Goal: Check status: Check status

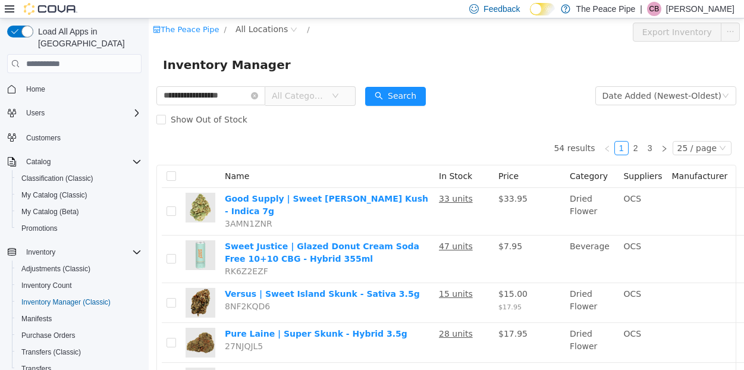
drag, startPoint x: 233, startPoint y: 96, endPoint x: 96, endPoint y: 89, distance: 137.5
click at [149, 89] on html "**********" at bounding box center [446, 193] width 595 height 351
type input "********"
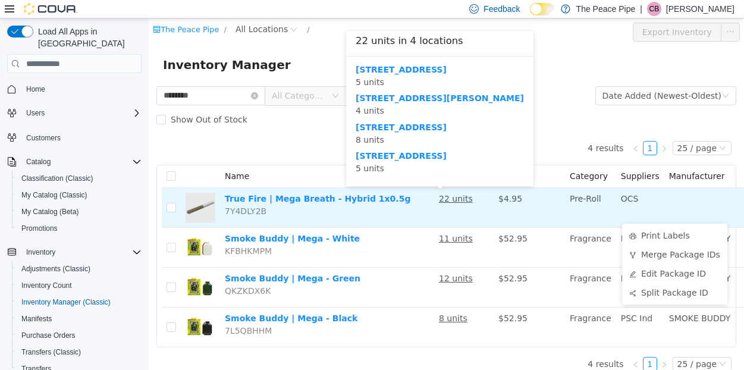
click at [439, 200] on u "22 units" at bounding box center [456, 199] width 34 height 10
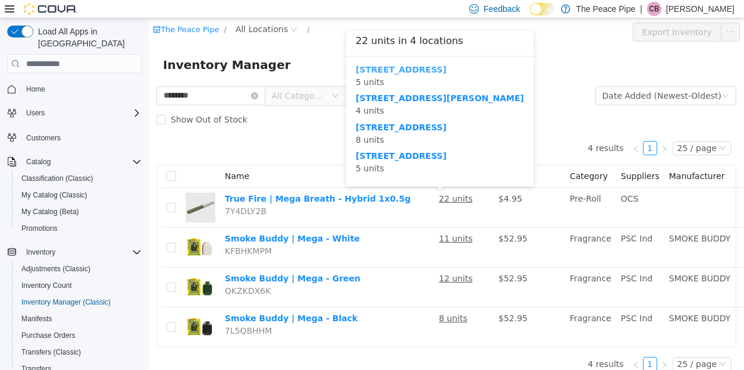
click at [385, 68] on b "[STREET_ADDRESS]" at bounding box center [400, 70] width 91 height 10
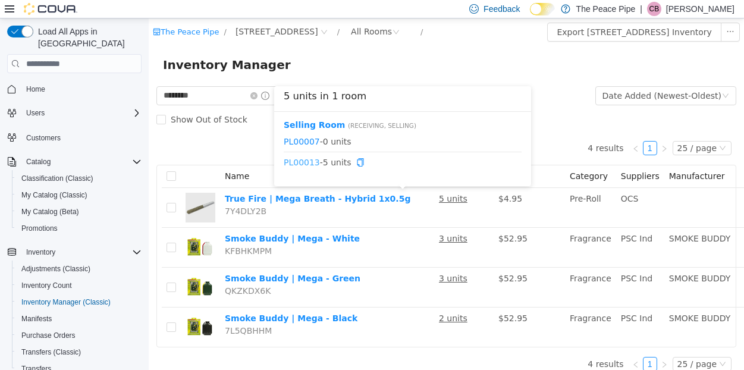
click at [303, 162] on link "PL00013" at bounding box center [302, 163] width 36 height 10
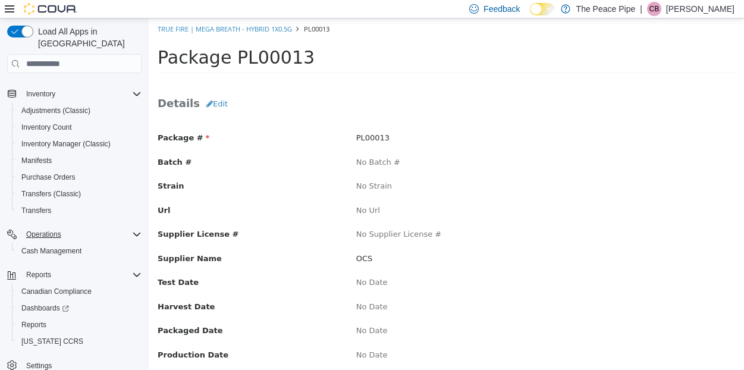
scroll to position [158, 0]
drag, startPoint x: 354, startPoint y: 136, endPoint x: 389, endPoint y: 137, distance: 35.7
click at [390, 137] on div "PL00013" at bounding box center [545, 138] width 396 height 12
copy span "PL00013"
click at [43, 320] on span "Reports" at bounding box center [33, 325] width 25 height 10
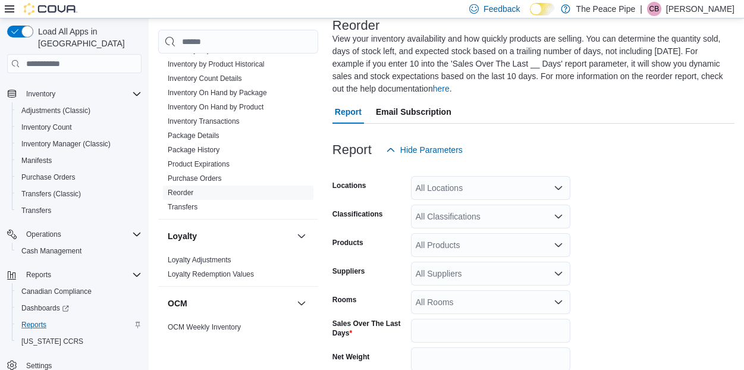
scroll to position [424, 0]
click at [213, 146] on link "Package History" at bounding box center [194, 148] width 52 height 8
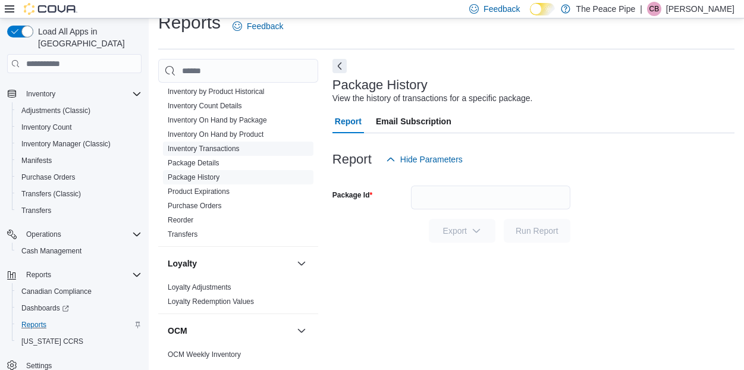
scroll to position [17, 0]
click at [447, 195] on input "Package Id" at bounding box center [490, 198] width 159 height 24
paste input "*******"
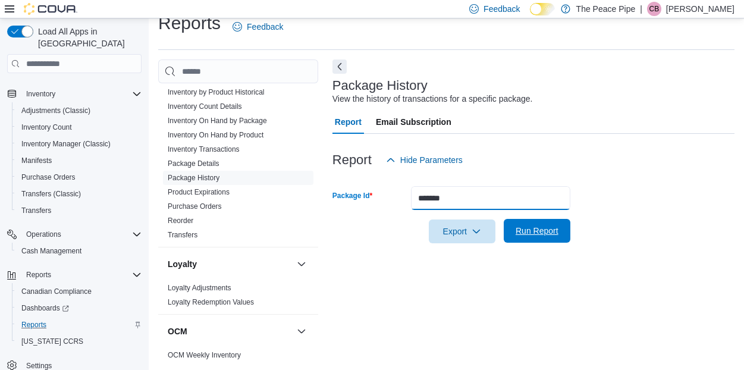
type input "*******"
click at [523, 234] on span "Run Report" at bounding box center [536, 231] width 43 height 12
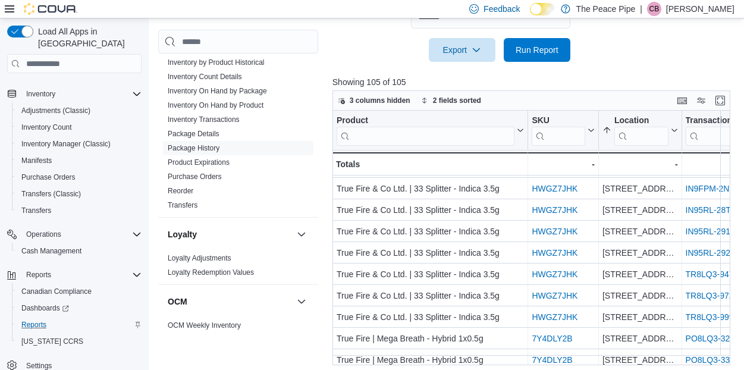
scroll to position [340, 0]
click at [651, 139] on input "search" at bounding box center [641, 136] width 54 height 19
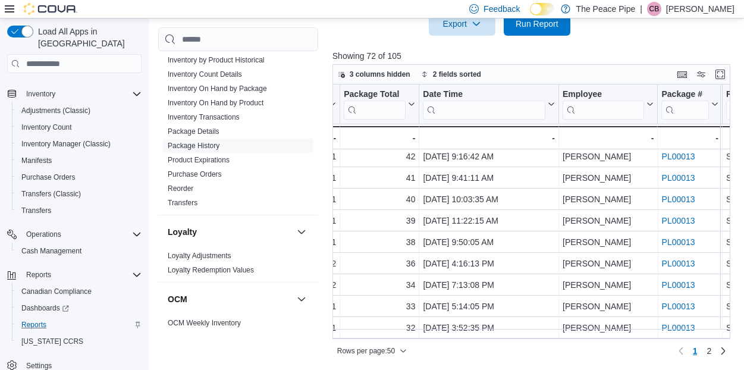
scroll to position [224, 0]
type input "*****"
click at [712, 351] on link "2" at bounding box center [708, 351] width 14 height 19
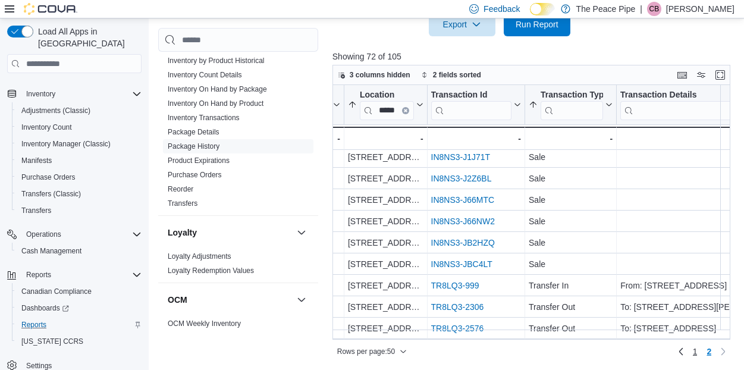
click at [698, 352] on link "1" at bounding box center [695, 351] width 14 height 19
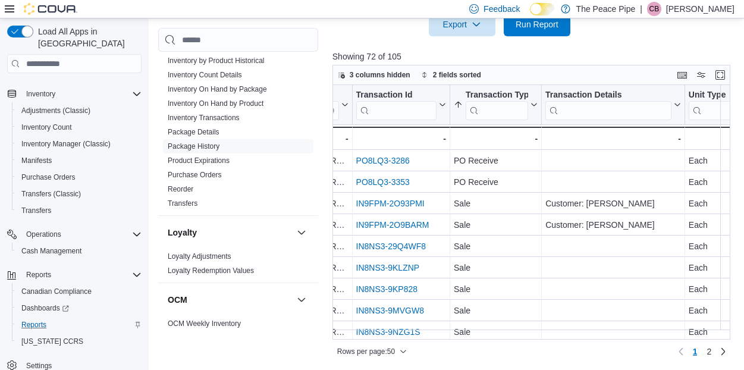
scroll to position [0, 329]
click at [706, 353] on link "2" at bounding box center [708, 351] width 14 height 19
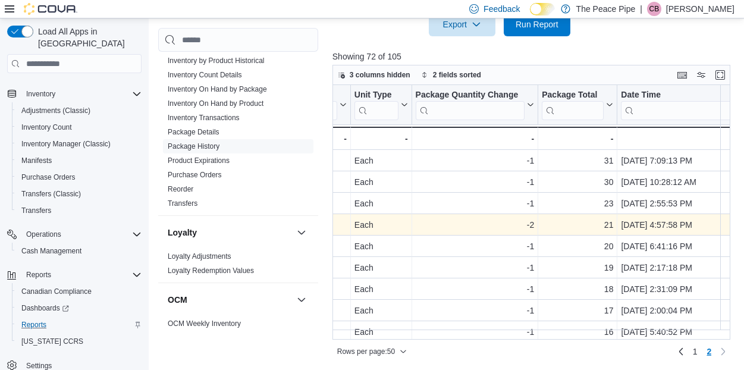
scroll to position [0, 702]
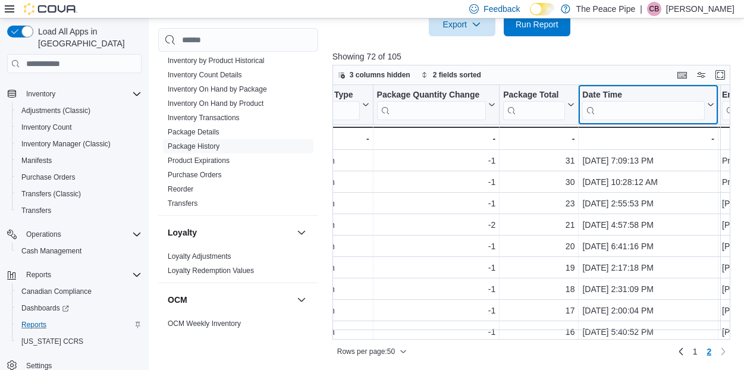
click at [617, 93] on div "Date Time" at bounding box center [643, 95] width 122 height 11
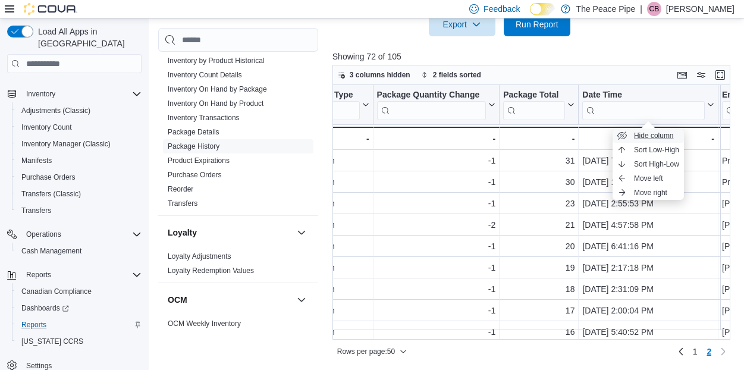
click at [656, 143] on ul "Hide column Sort Low-High Sort High-Low Move left Move right" at bounding box center [647, 163] width 71 height 71
click at [657, 147] on span "Sort Low-High" at bounding box center [656, 150] width 45 height 10
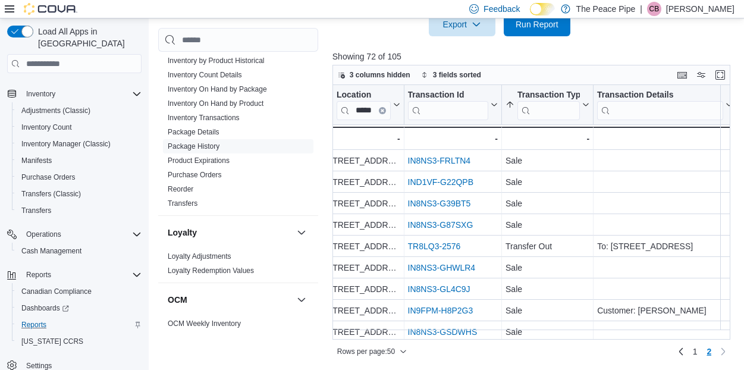
scroll to position [0, 0]
click at [696, 352] on span "1" at bounding box center [694, 351] width 5 height 12
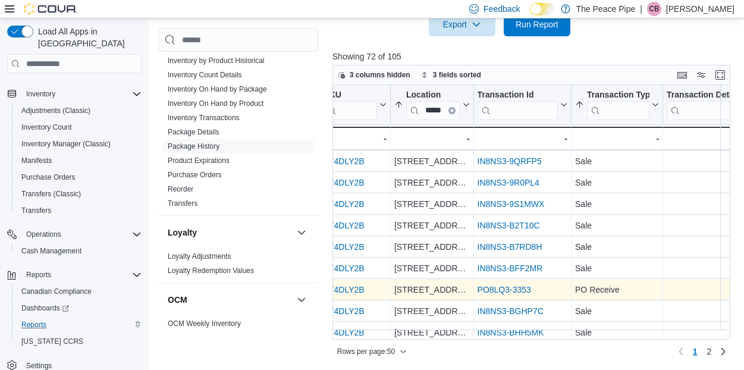
click at [502, 290] on link "PO8LQ3-3353" at bounding box center [503, 290] width 53 height 10
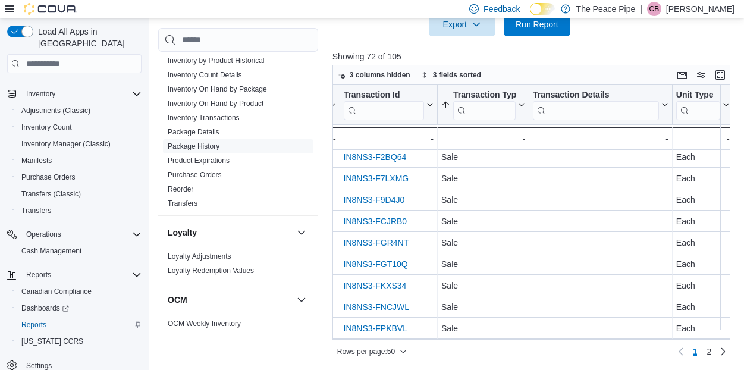
scroll to position [890, 342]
click at [710, 350] on span "2" at bounding box center [708, 351] width 5 height 12
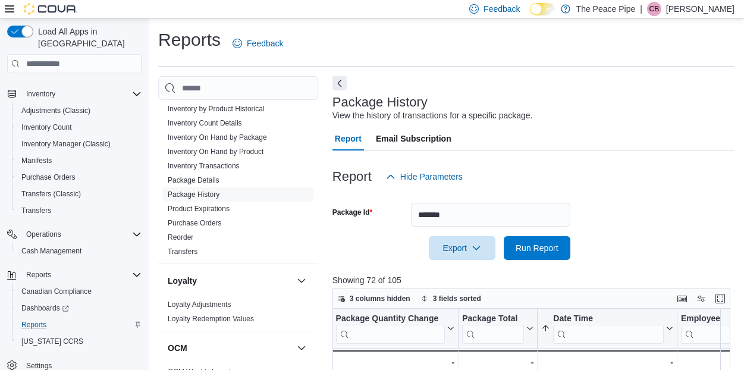
scroll to position [0, 0]
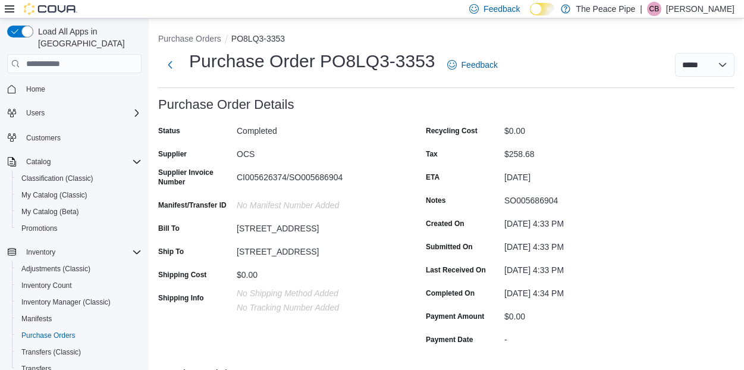
click at [314, 177] on div "CI005626374/SO005686904" at bounding box center [316, 175] width 159 height 14
copy div "SO005686904"
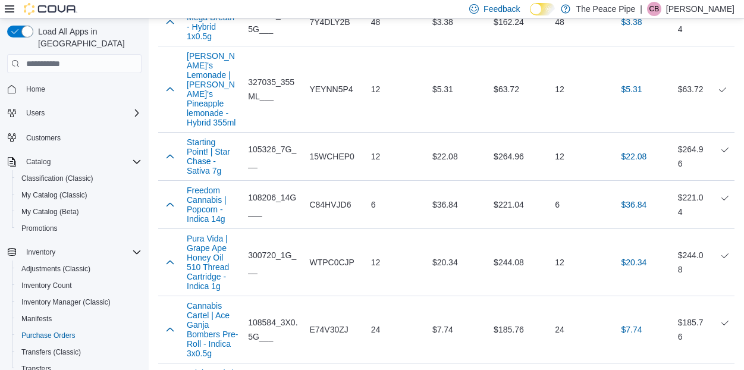
scroll to position [461, 0]
